Goal: Check status: Check status

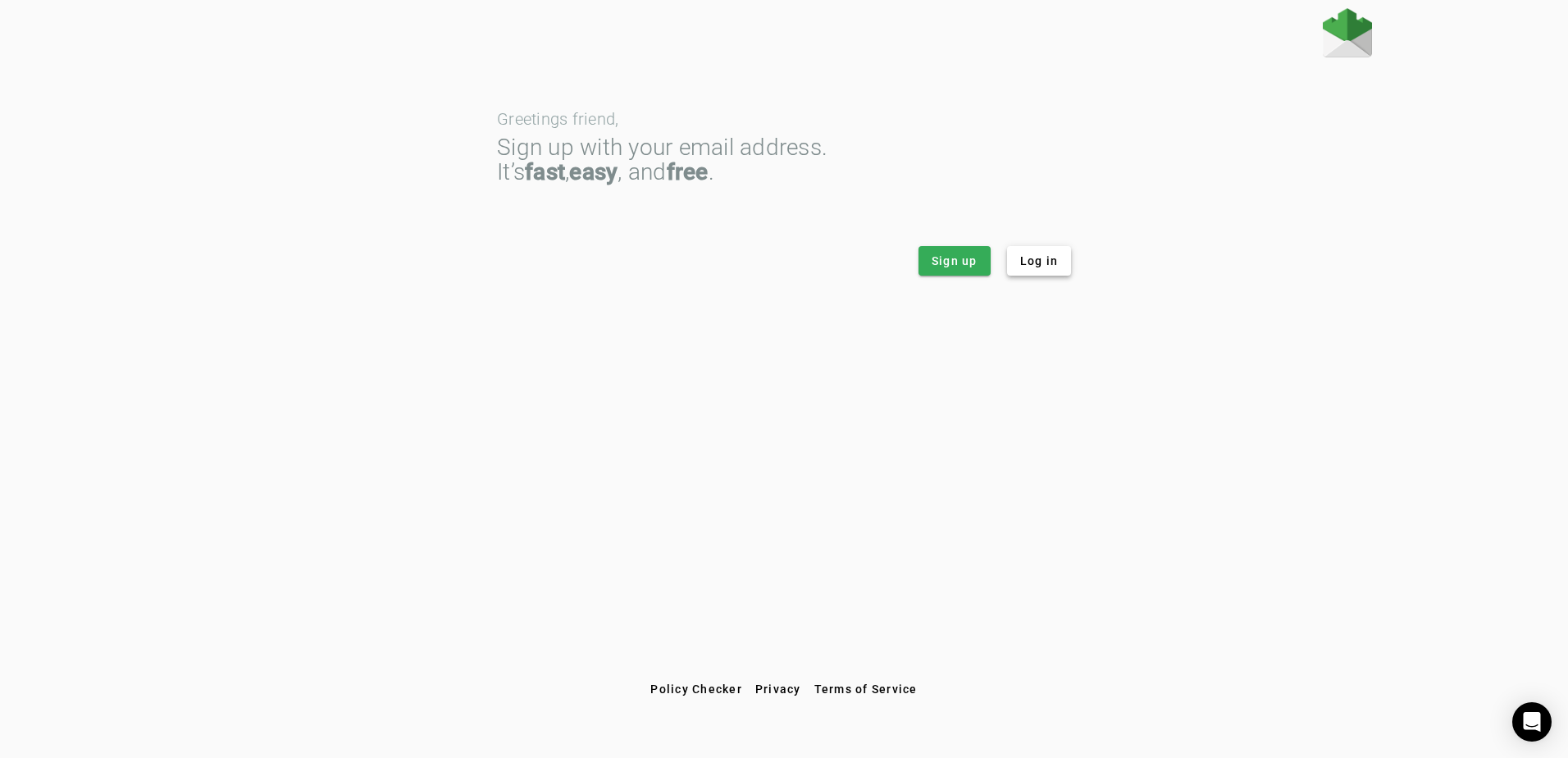
click at [1047, 268] on span "Log in" at bounding box center [1040, 260] width 39 height 16
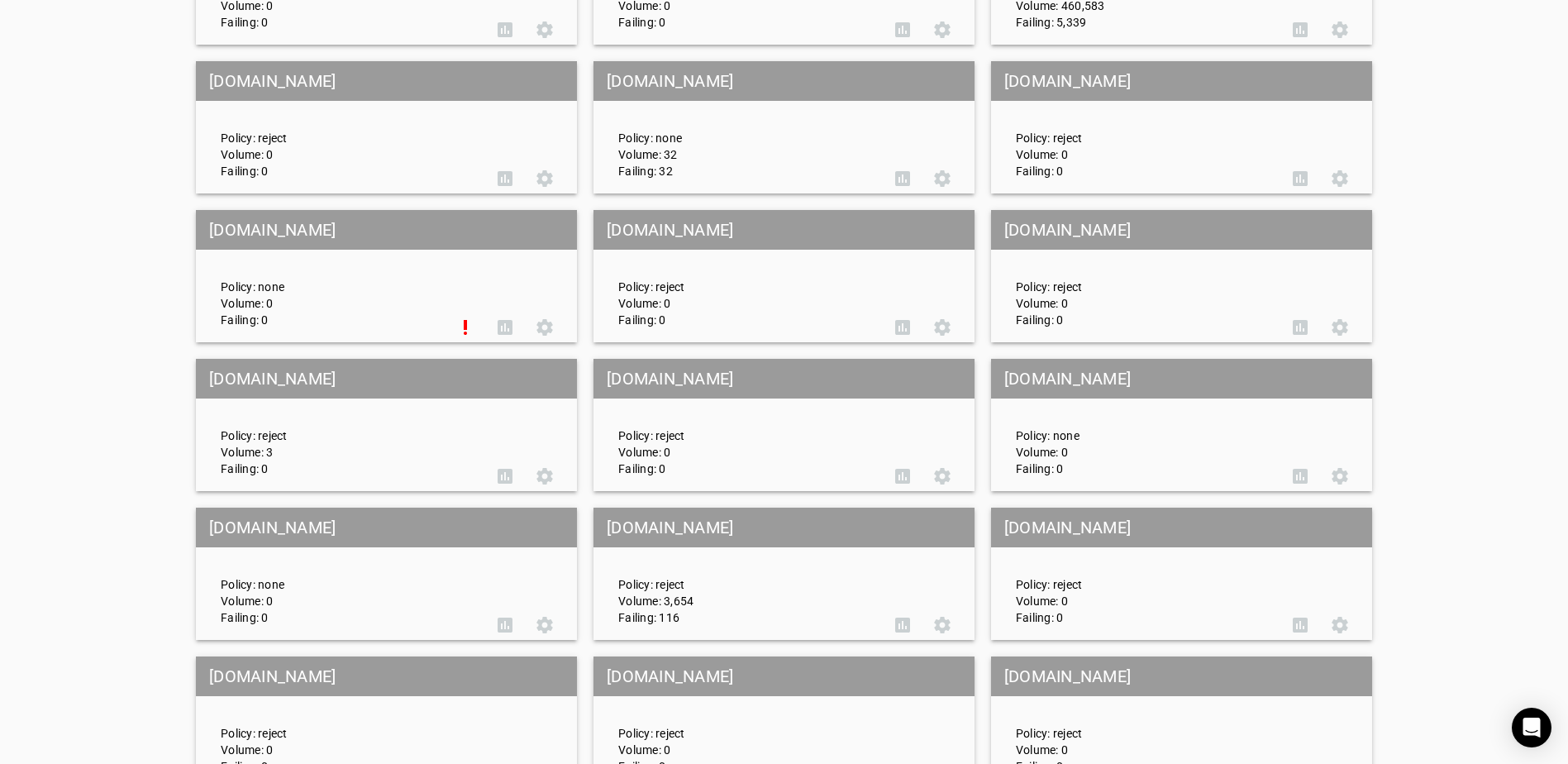
scroll to position [3224, 0]
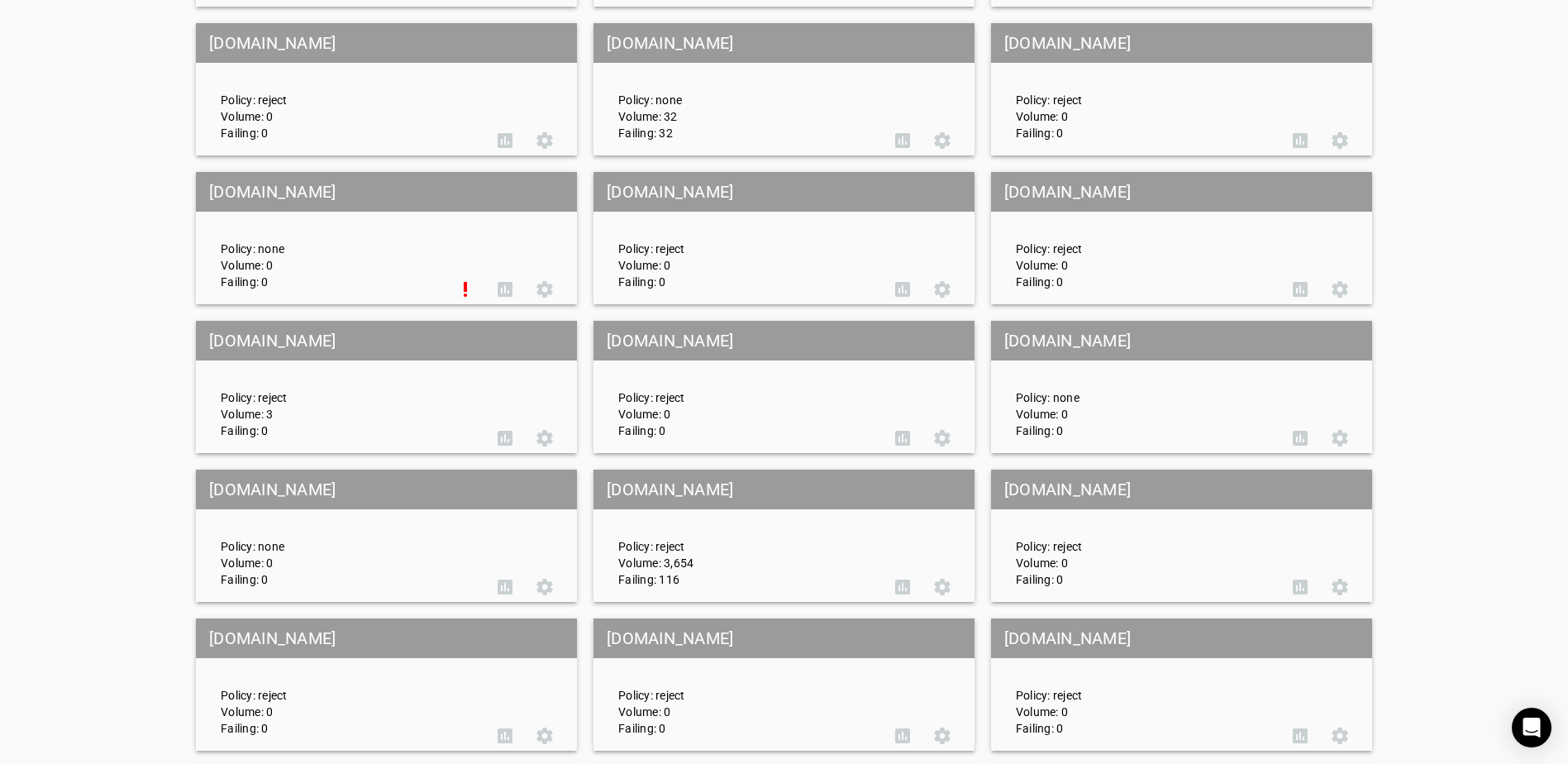
click at [792, 508] on mat-grid-tile-header "choctawprint.com" at bounding box center [784, 489] width 381 height 39
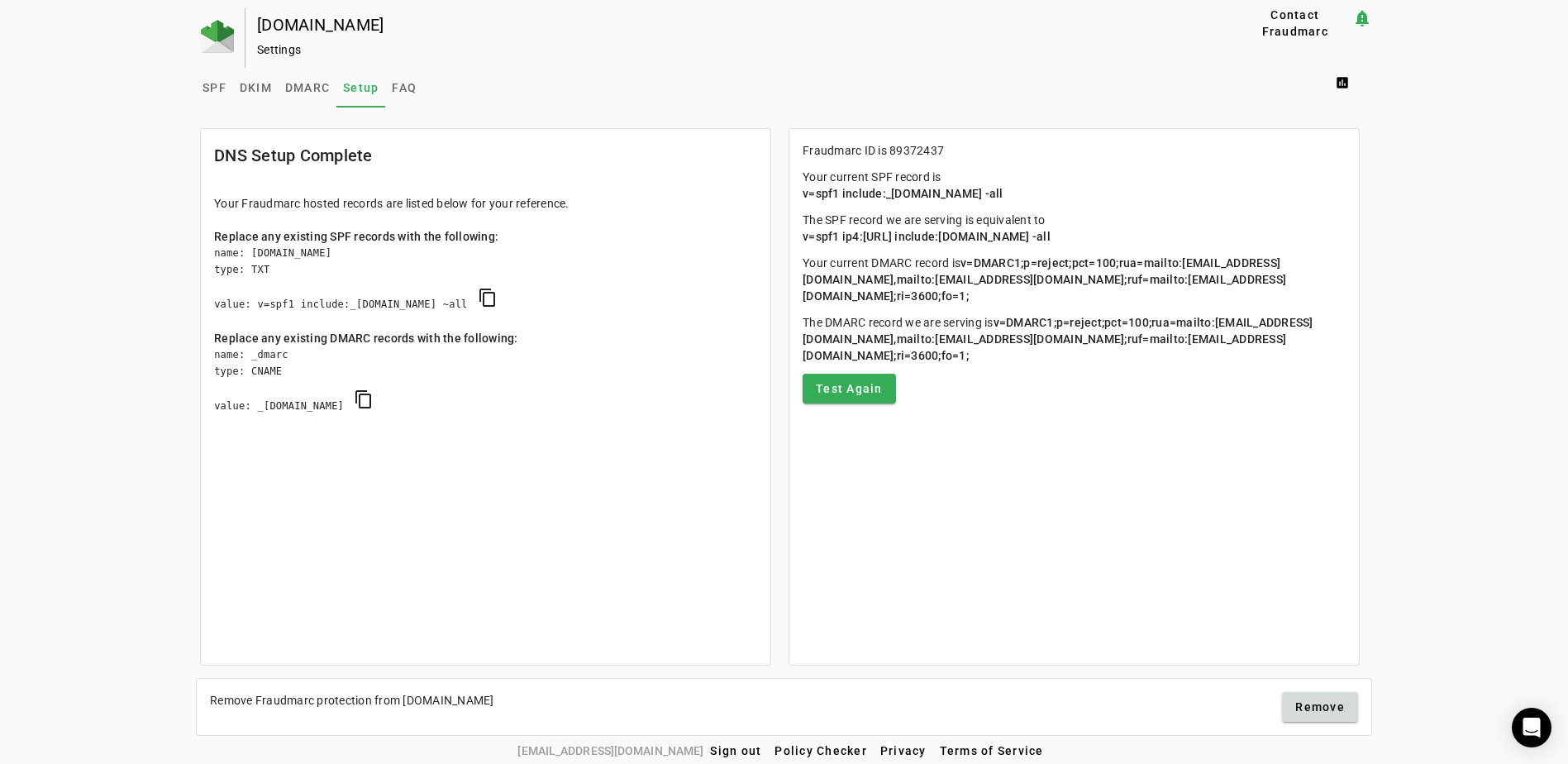
click at [202, 87] on span "SPF" at bounding box center [214, 88] width 24 height 12
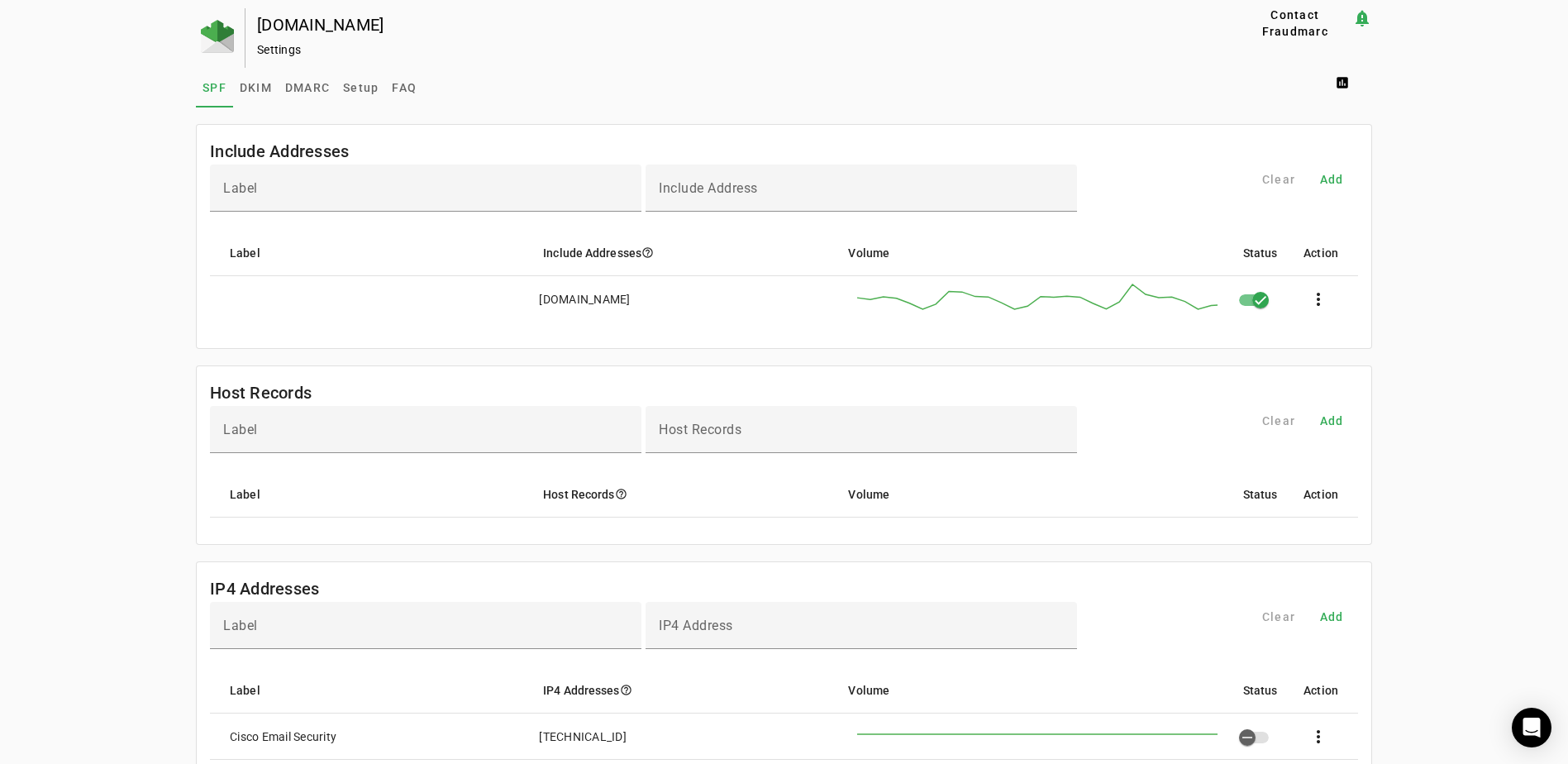
click at [263, 89] on span "DKIM" at bounding box center [256, 88] width 32 height 12
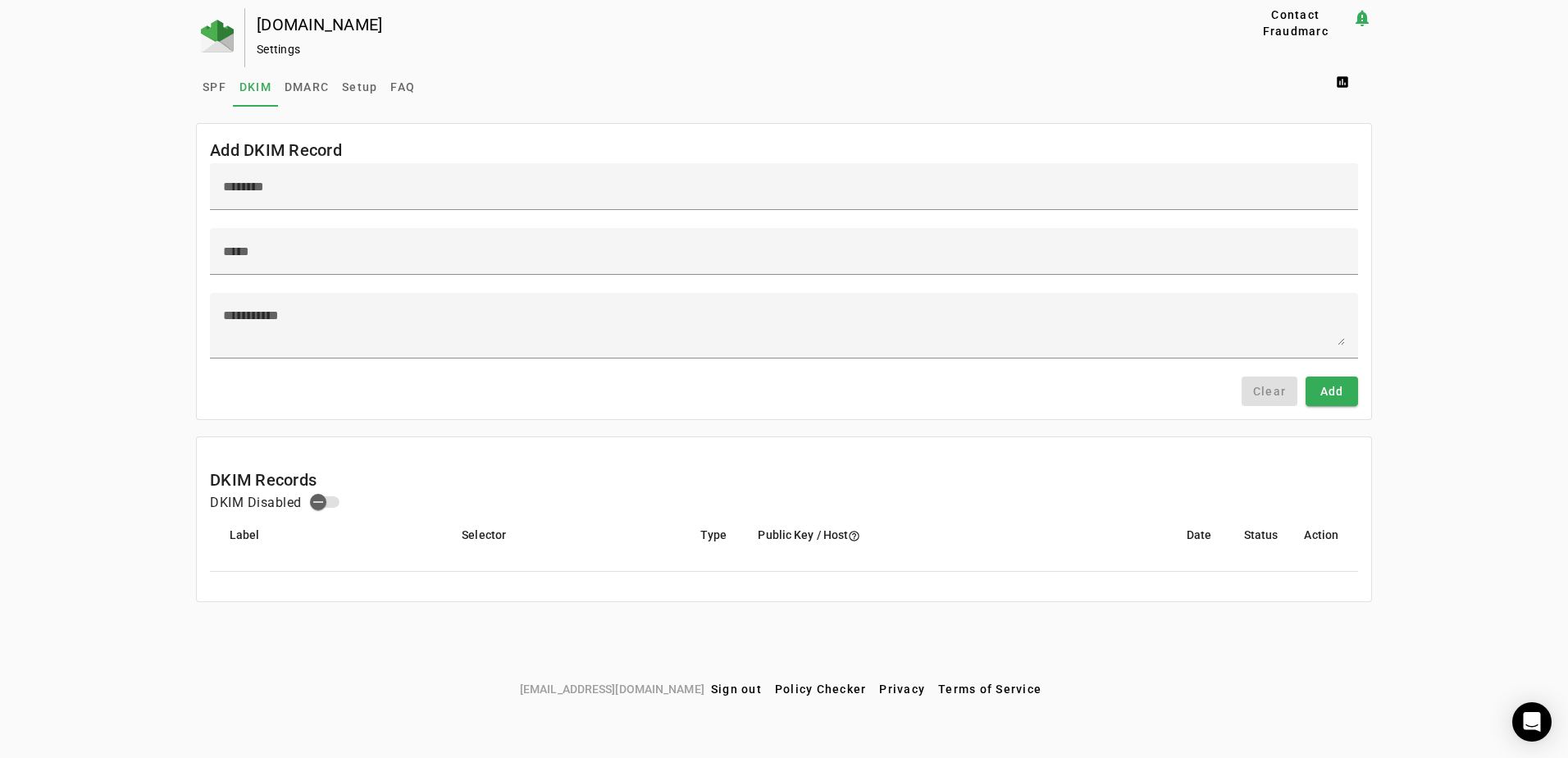
click at [300, 78] on span "DMARC" at bounding box center [306, 86] width 44 height 39
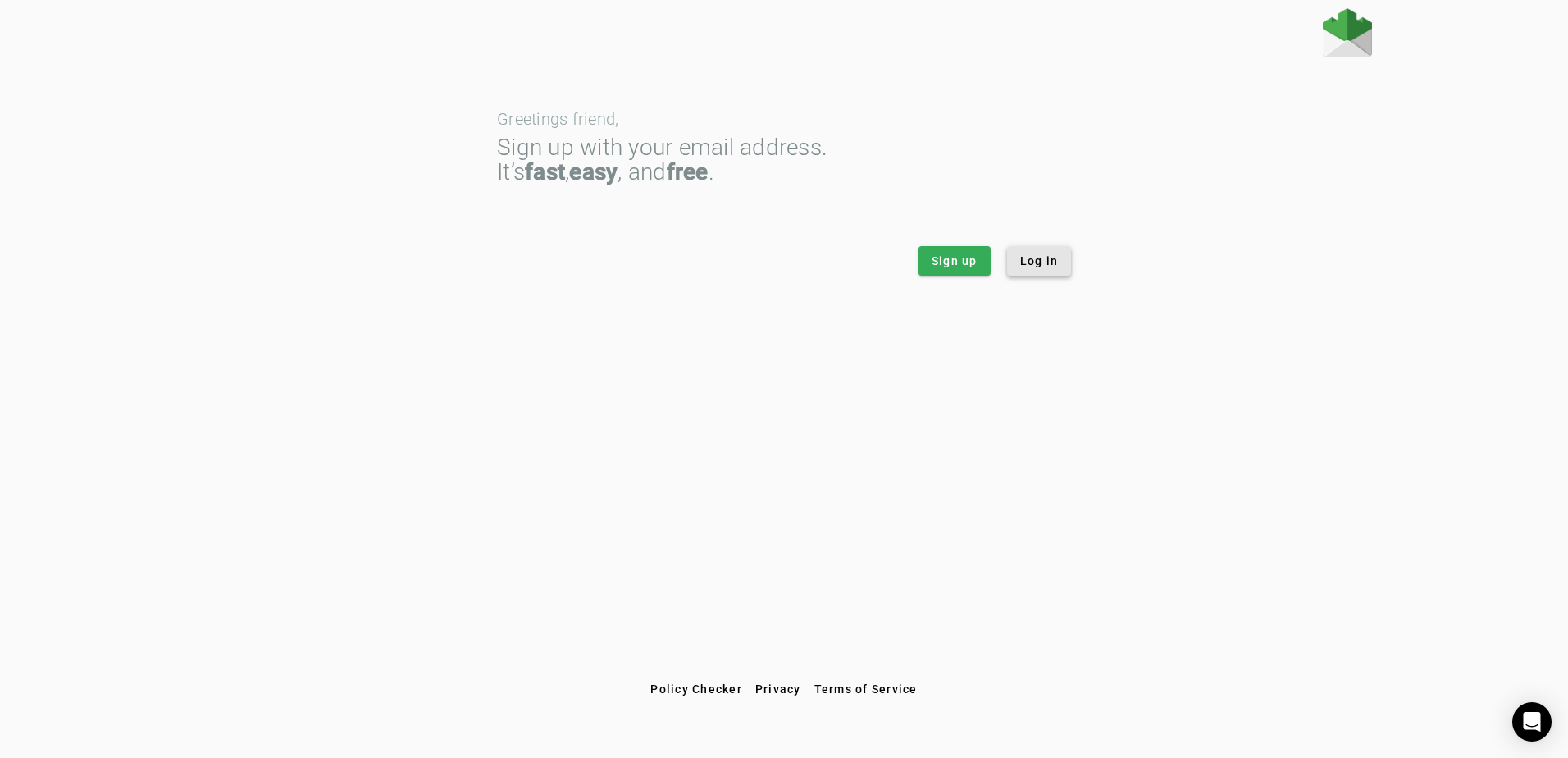
click at [1062, 268] on span at bounding box center [1039, 261] width 65 height 39
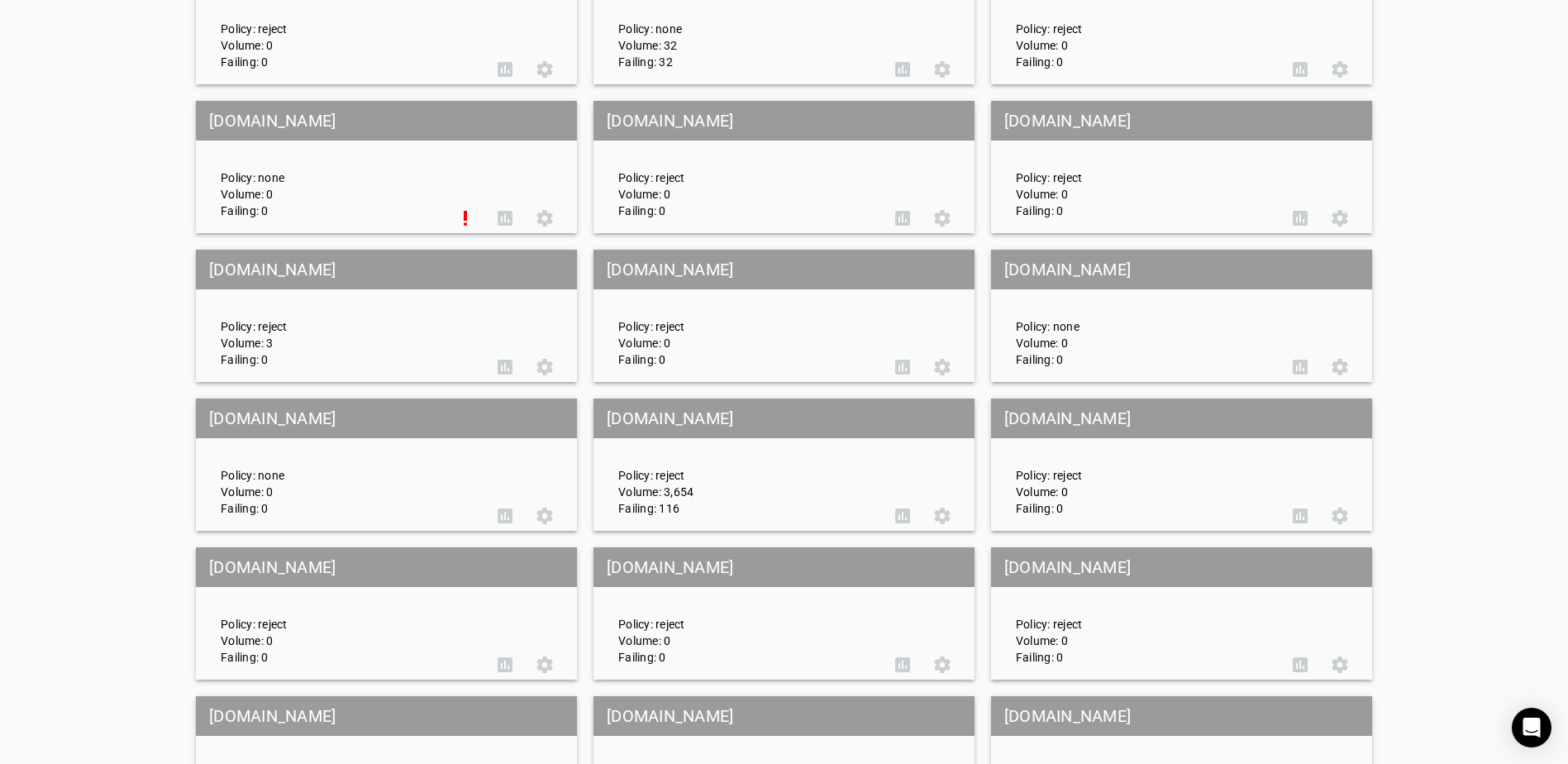
scroll to position [3390, 0]
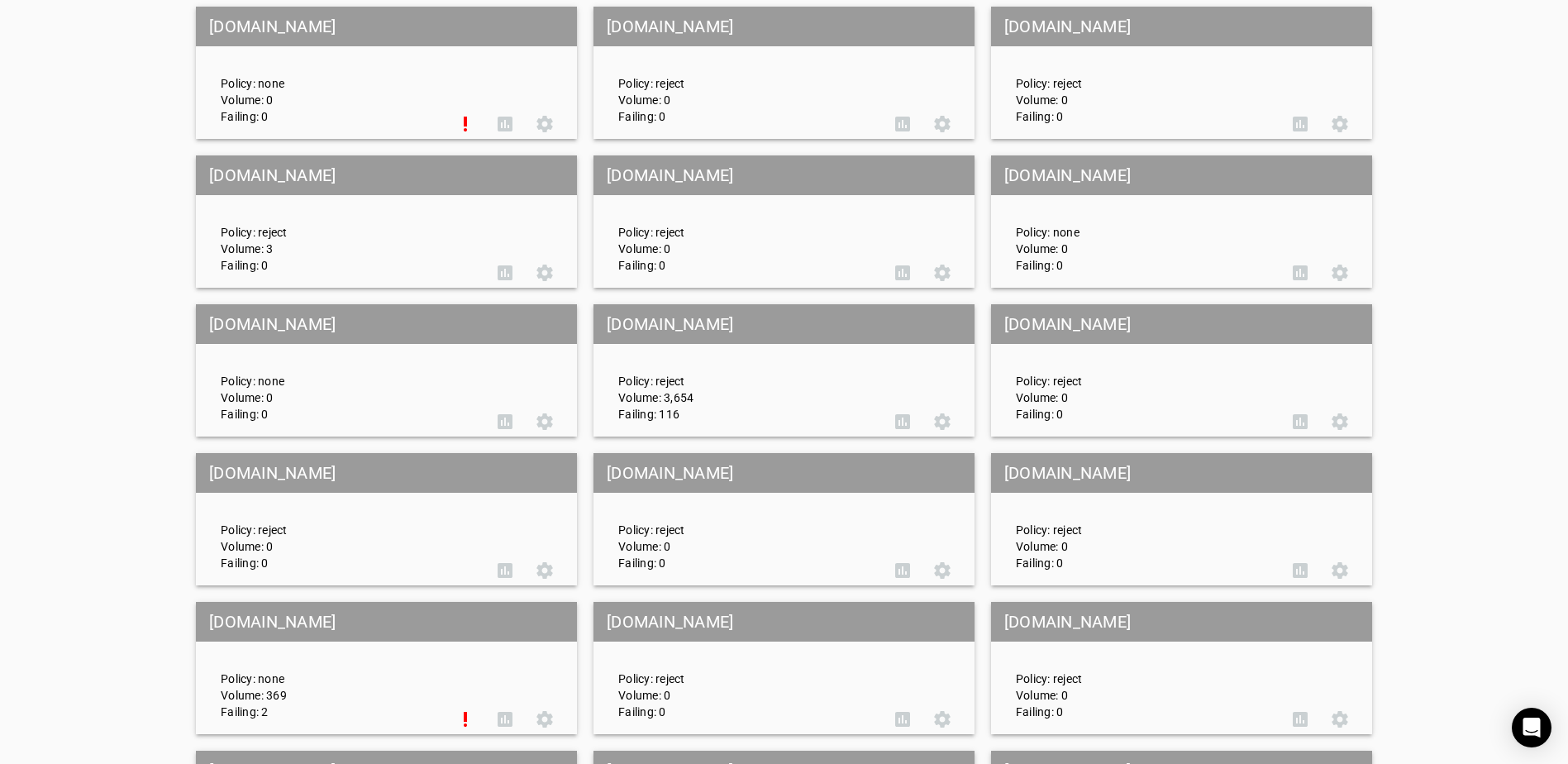
click at [755, 338] on mat-grid-tile-header "choctawprint.com" at bounding box center [784, 324] width 381 height 39
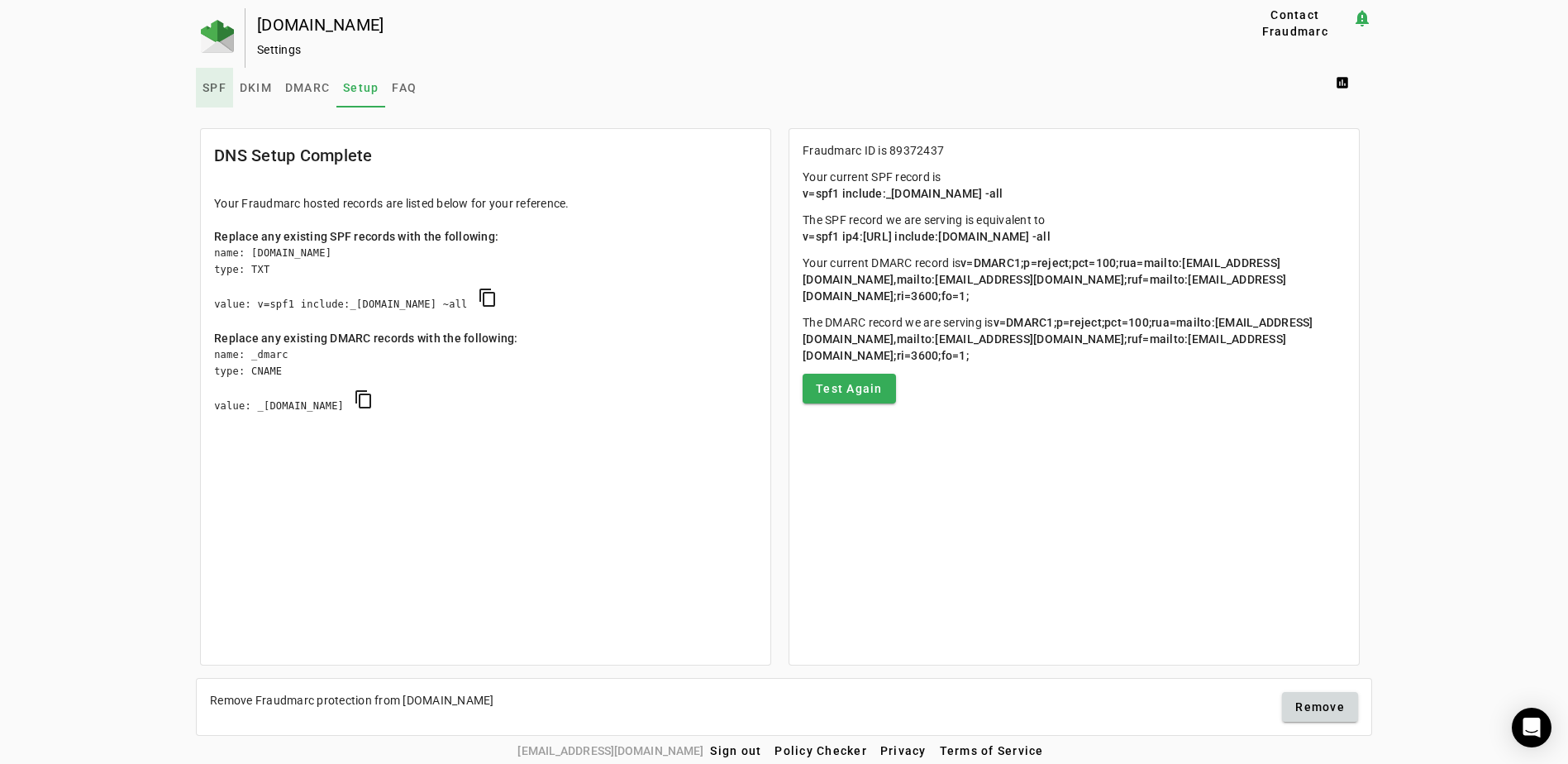
click at [214, 84] on span "SPF" at bounding box center [214, 88] width 24 height 12
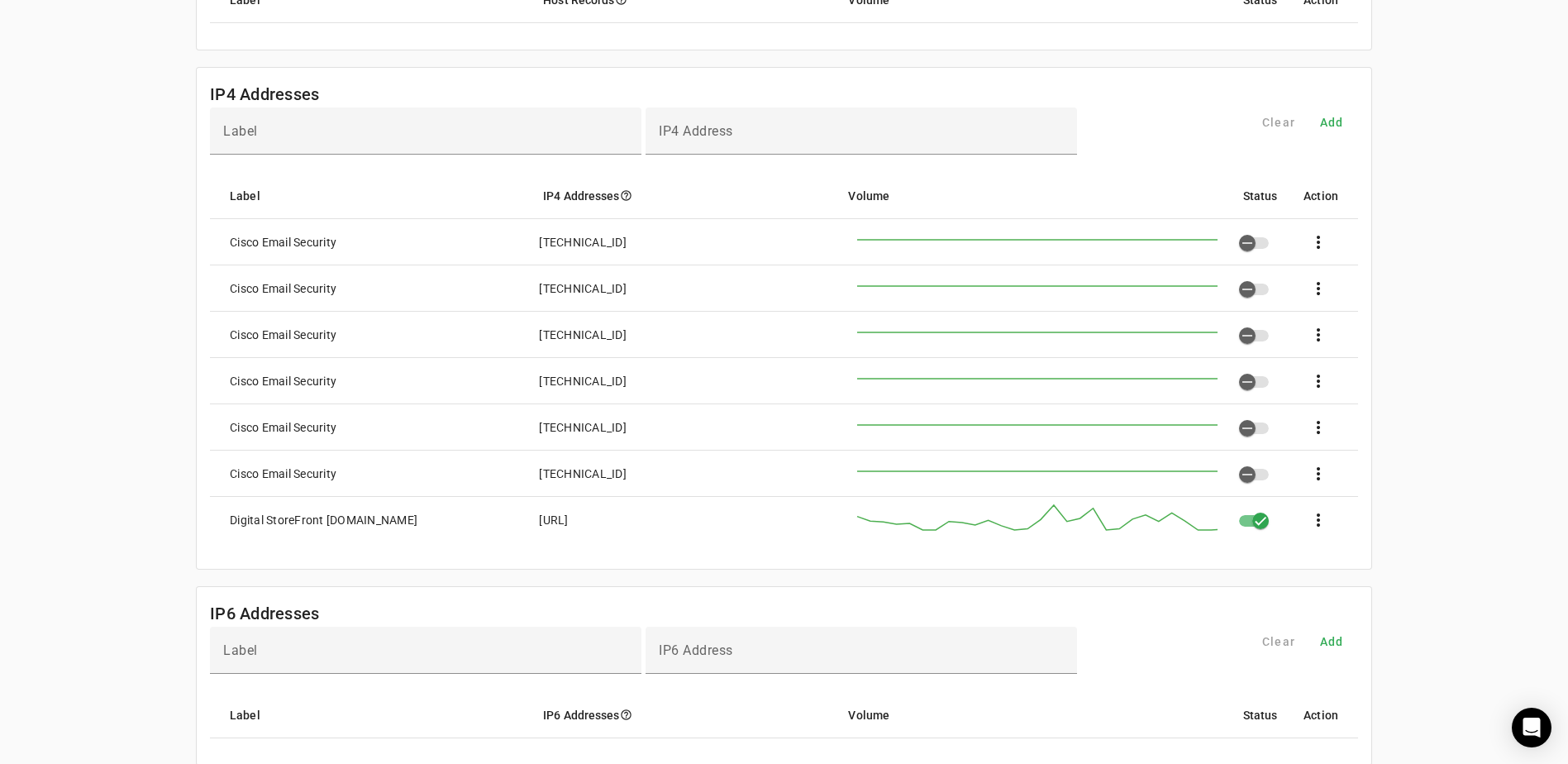
scroll to position [496, 0]
